Goal: Check status: Check status

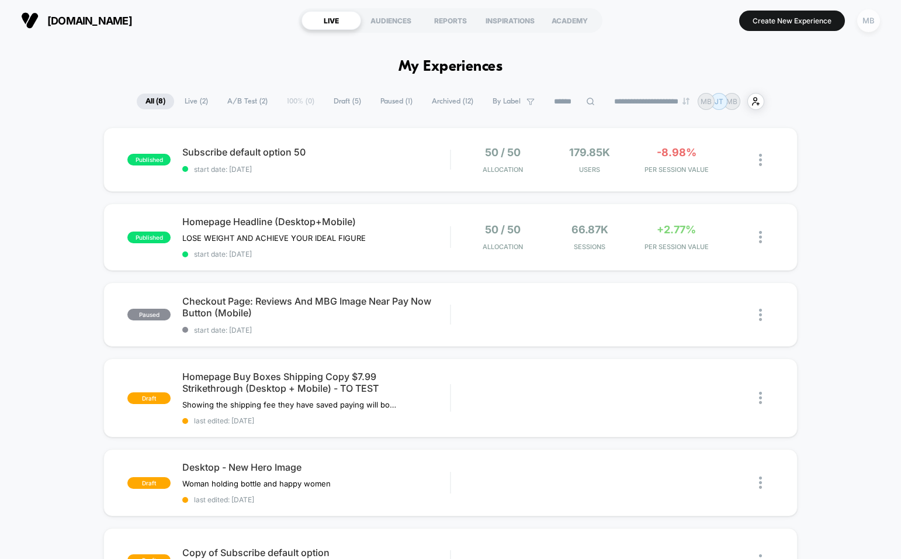
click at [863, 26] on div "MB" at bounding box center [868, 20] width 23 height 23
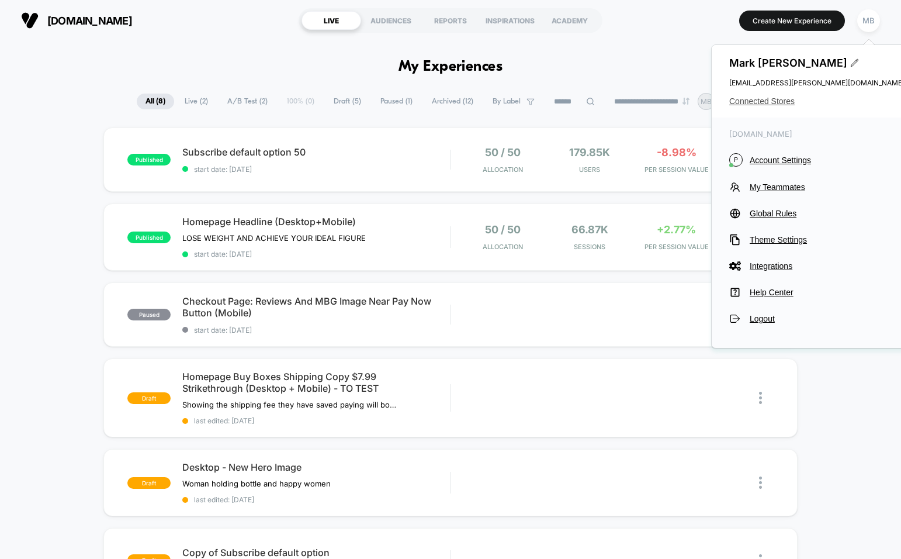
click at [765, 102] on span "Connected Stores" at bounding box center [816, 100] width 175 height 9
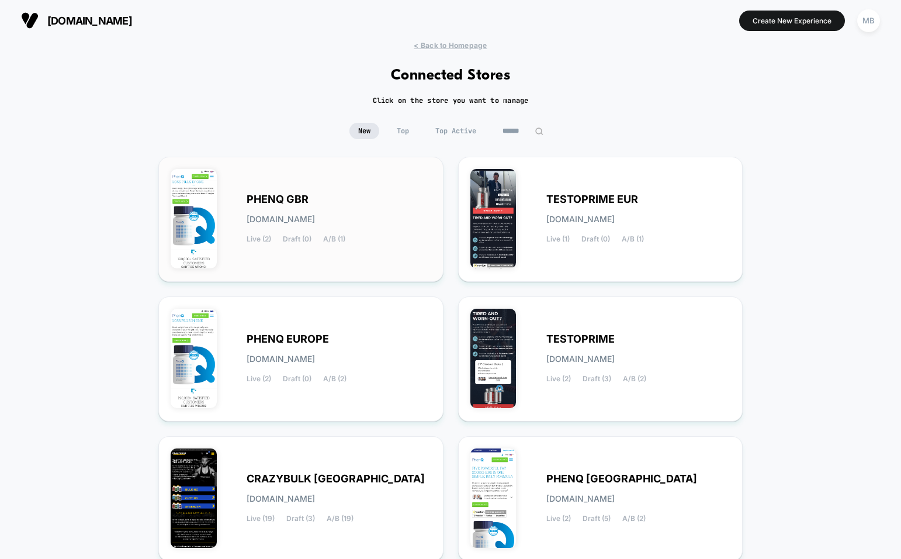
click at [282, 197] on span "PHENQ GBR" at bounding box center [278, 199] width 62 height 8
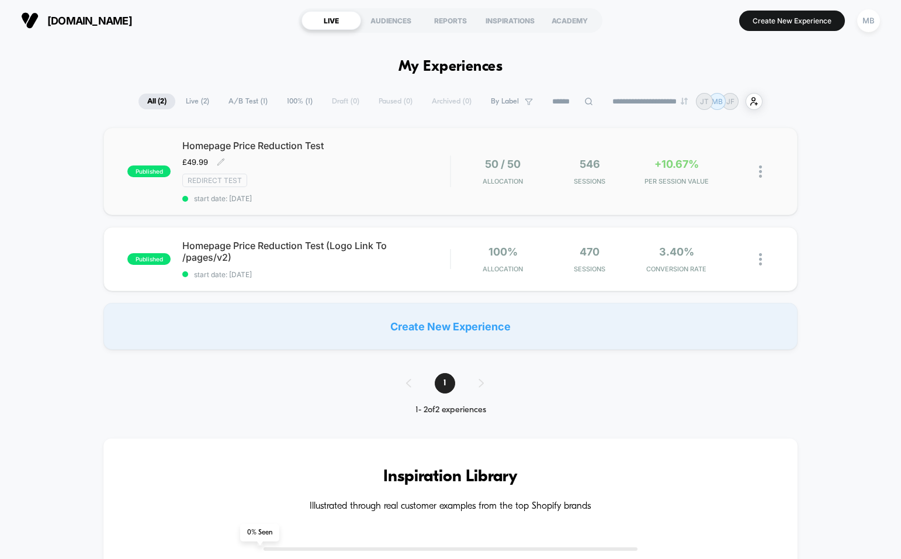
click at [293, 145] on span "Homepage Price Reduction Test" at bounding box center [316, 146] width 268 height 12
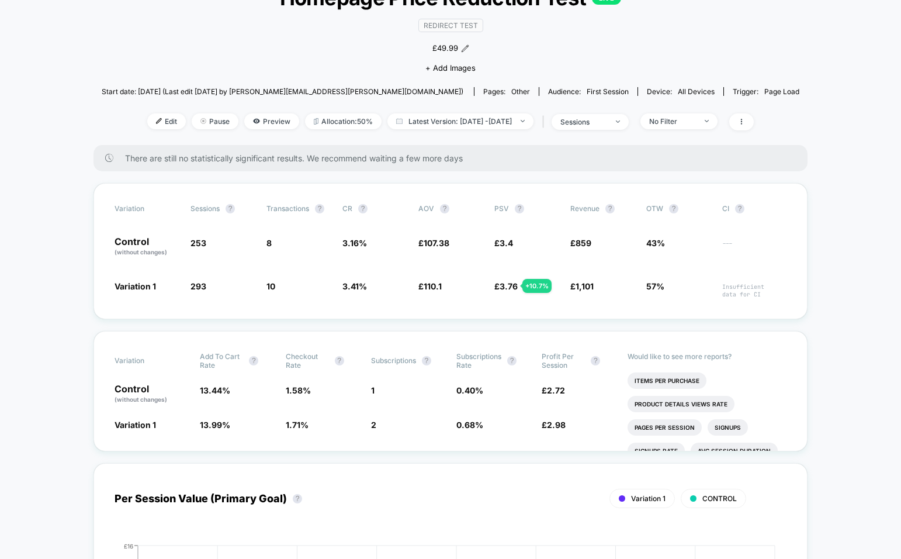
scroll to position [94, 0]
